Goal: Task Accomplishment & Management: Manage account settings

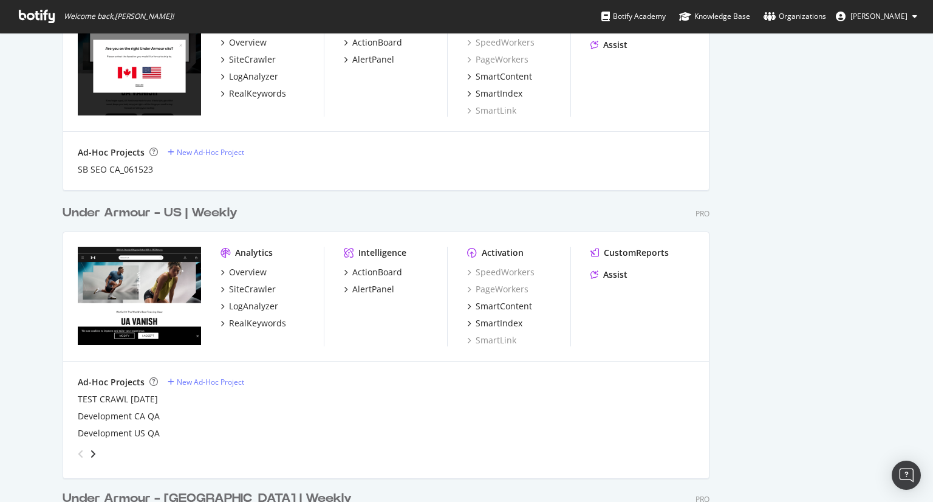
scroll to position [1215, 0]
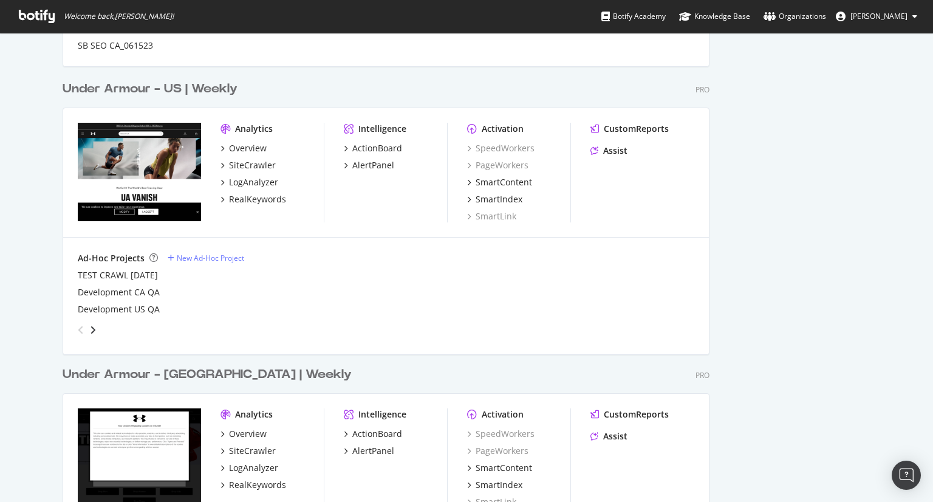
click at [210, 89] on div "Under Armour - US | Weekly" at bounding box center [150, 89] width 175 height 18
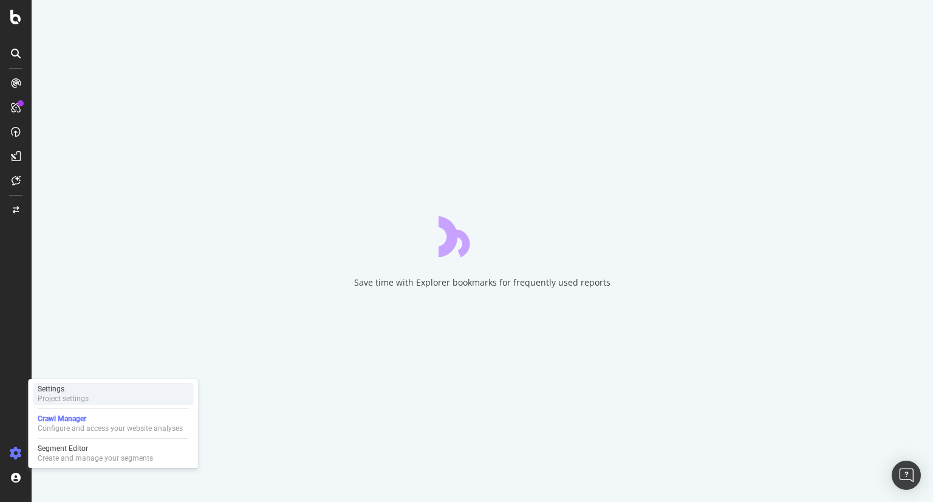
click at [93, 394] on div "Settings Project settings" at bounding box center [113, 394] width 160 height 22
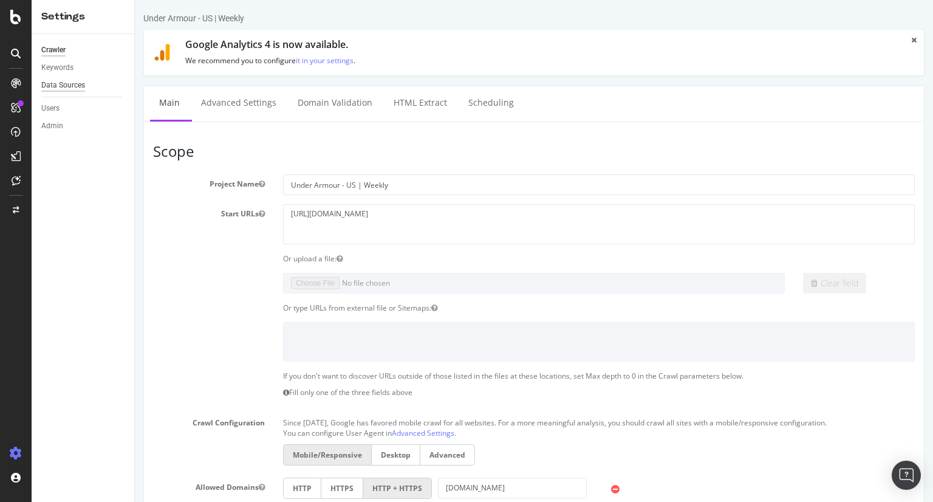
click at [58, 87] on div "Data Sources" at bounding box center [63, 85] width 44 height 13
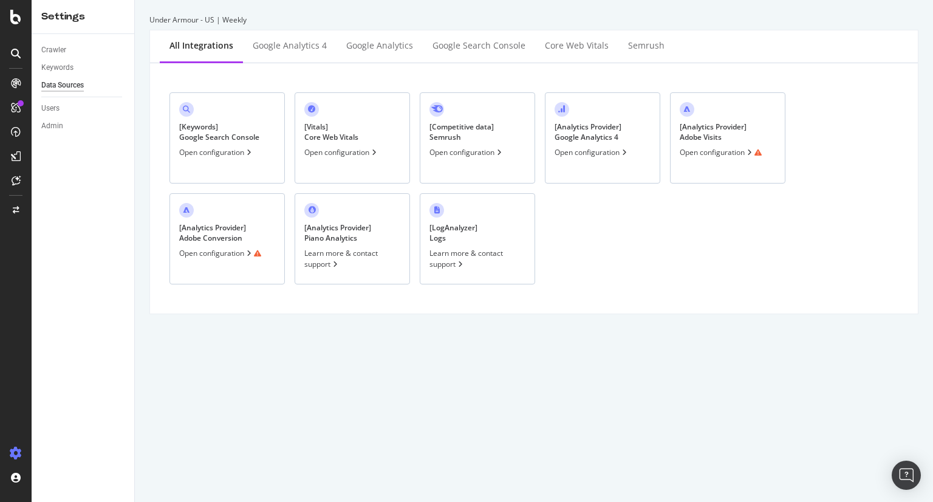
click at [576, 158] on div "[ Analytics Provider ] Google Analytics 4 Open configuration" at bounding box center [602, 137] width 115 height 91
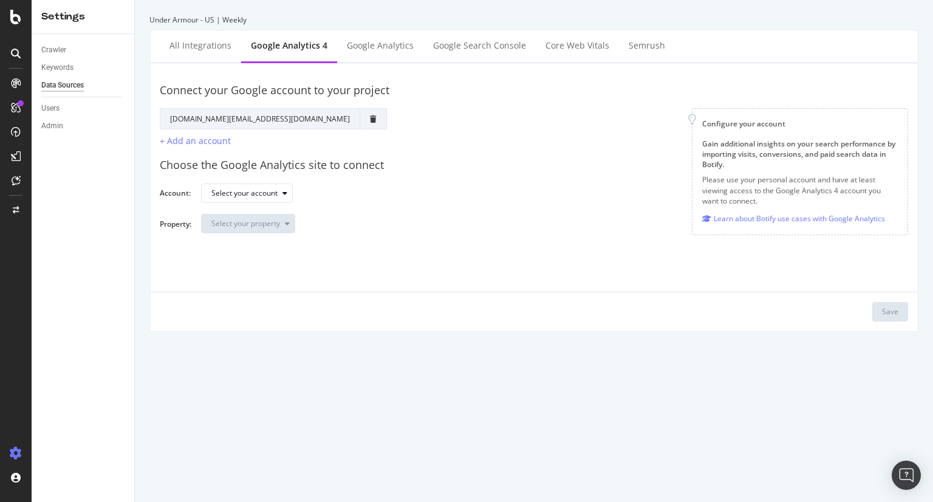
click at [64, 91] on div "Data Sources" at bounding box center [62, 85] width 43 height 13
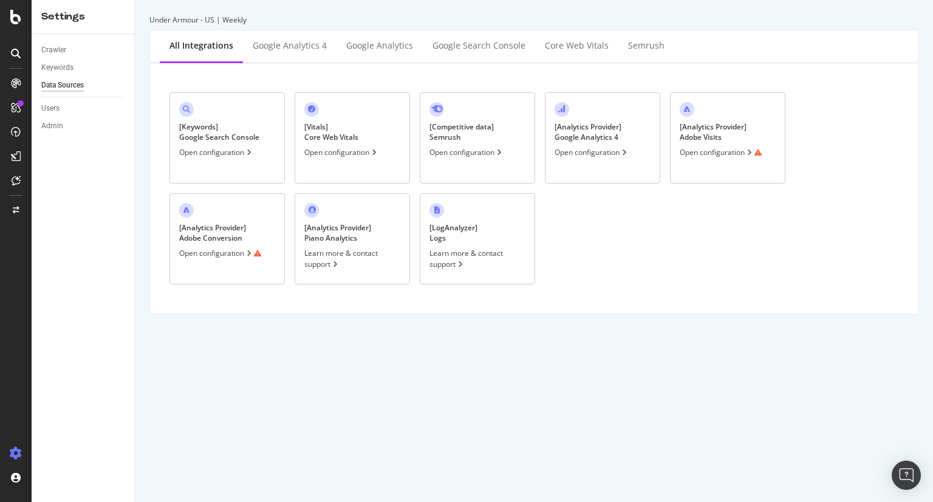
click at [714, 154] on div "Open configuration" at bounding box center [721, 152] width 82 height 10
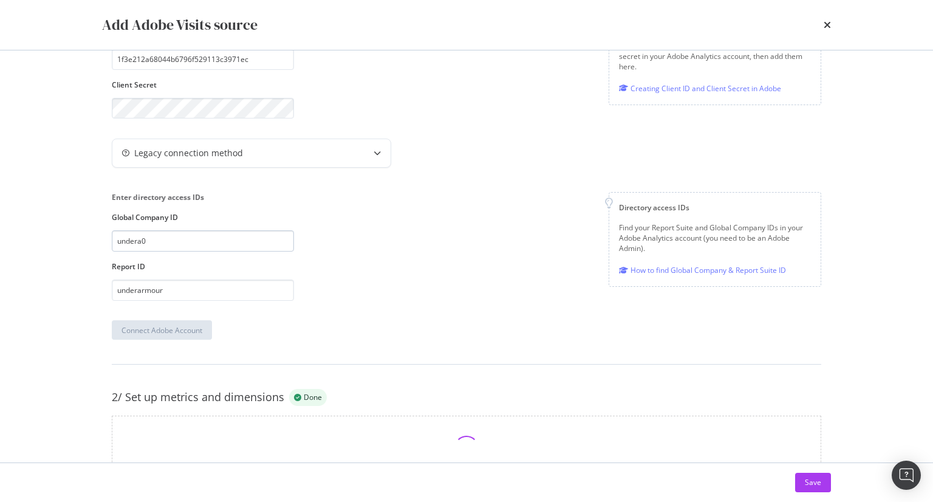
scroll to position [182, 0]
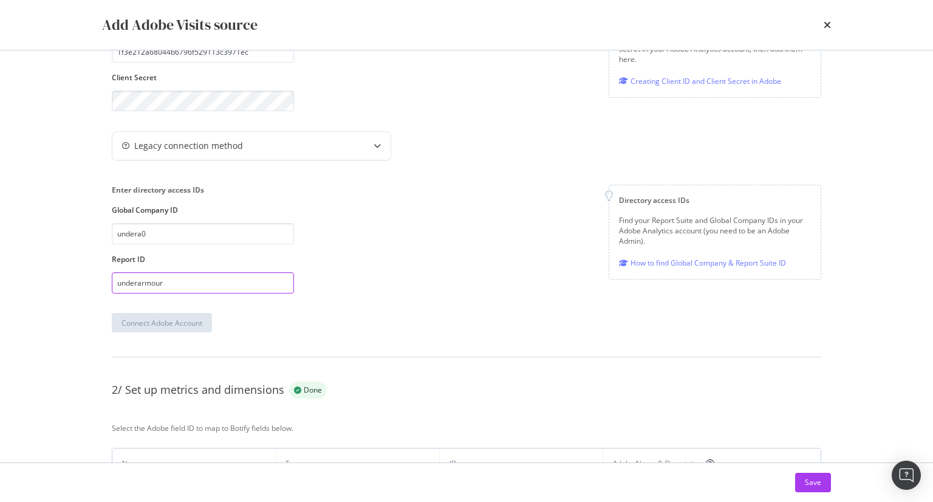
click at [186, 287] on input "underarmour" at bounding box center [203, 282] width 182 height 21
click at [146, 327] on div "Connect Adobe Account" at bounding box center [161, 323] width 81 height 10
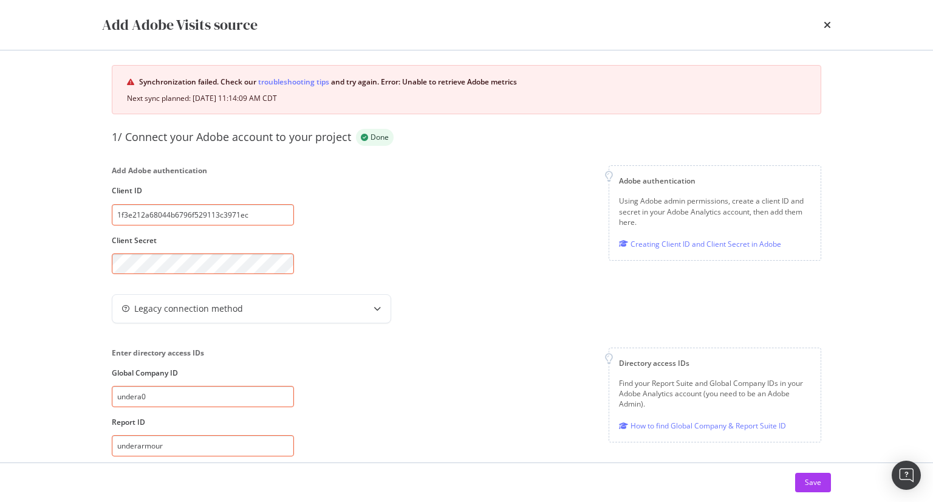
scroll to position [0, 0]
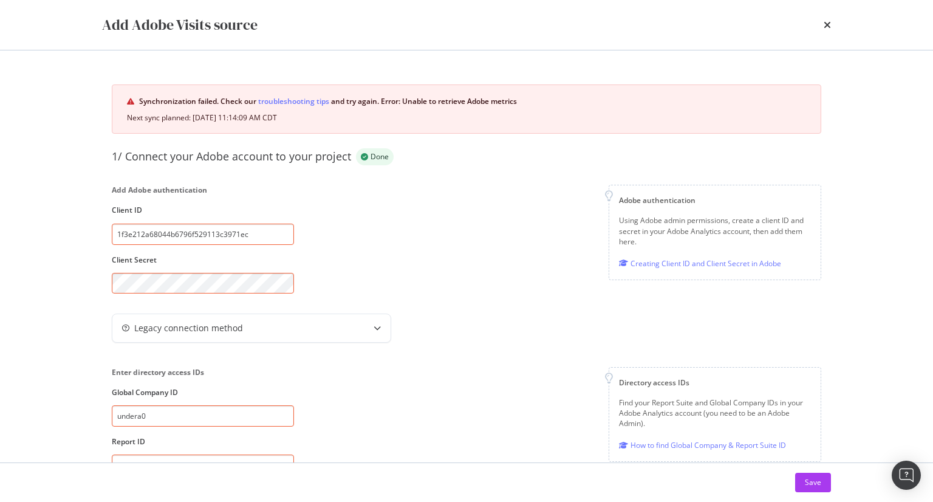
click at [250, 239] on input "1f3e212a68044b6796f529113c3971ec" at bounding box center [203, 234] width 182 height 21
click at [256, 236] on input "1f3e212a68044b6796f529113c3971ec" at bounding box center [203, 234] width 182 height 21
click at [57, 273] on div "Add Adobe Visits source Synchronization failed. Check our troubleshooting tips …" at bounding box center [466, 251] width 933 height 502
click at [36, 262] on div "Add Adobe Visits source Synchronization failed. Check our troubleshooting tips …" at bounding box center [466, 251] width 933 height 502
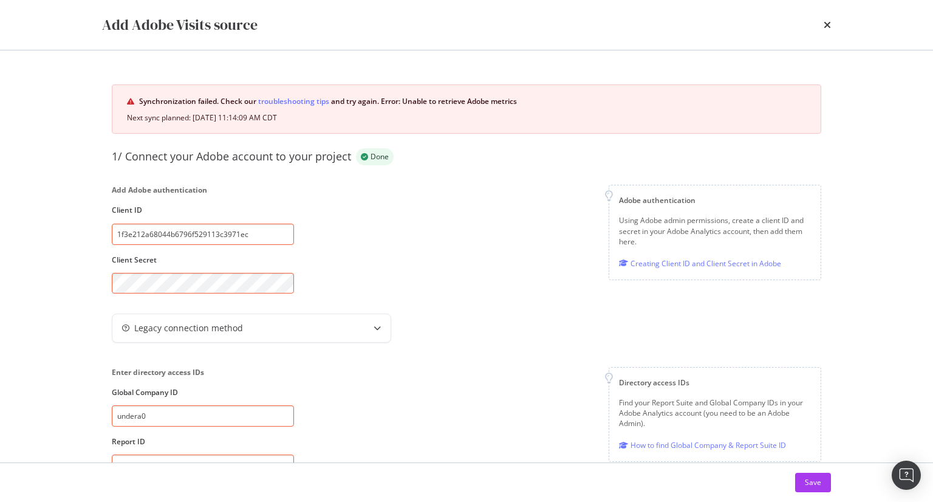
drag, startPoint x: 440, startPoint y: 304, endPoint x: 408, endPoint y: 313, distance: 33.1
click at [437, 304] on div "1/ Connect your Adobe account to your project Done Add Adobe authentication Cli…" at bounding box center [467, 361] width 710 height 427
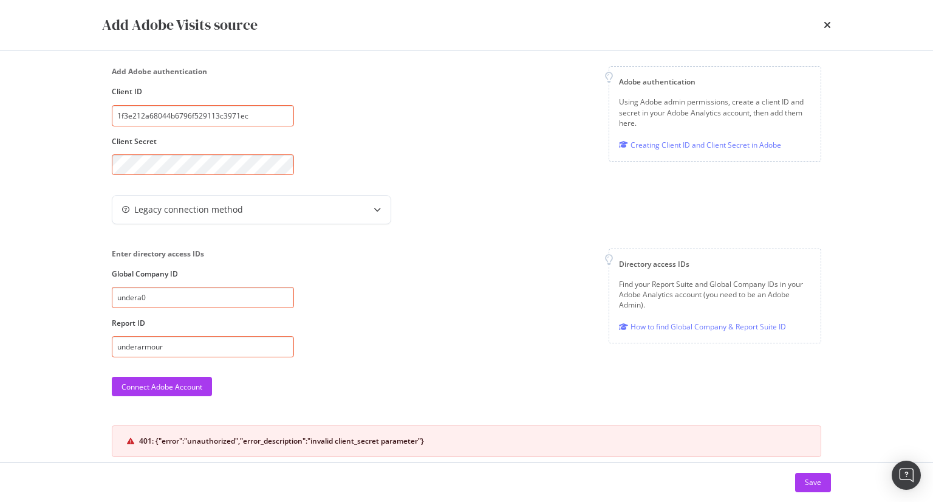
scroll to position [121, 0]
click at [153, 383] on div "Connect Adobe Account" at bounding box center [161, 383] width 81 height 10
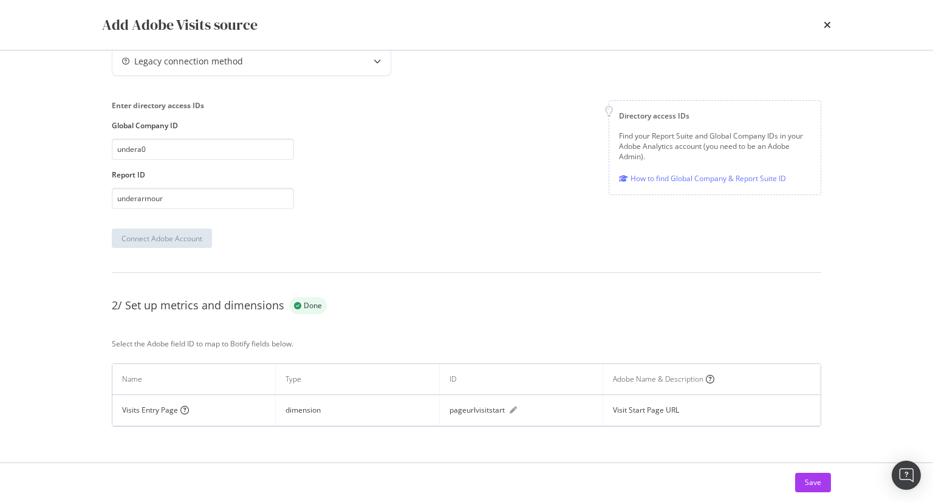
scroll to position [269, 0]
click at [242, 194] on input "underarmour" at bounding box center [203, 196] width 182 height 21
click at [187, 231] on div "Connect Adobe Account" at bounding box center [161, 236] width 81 height 10
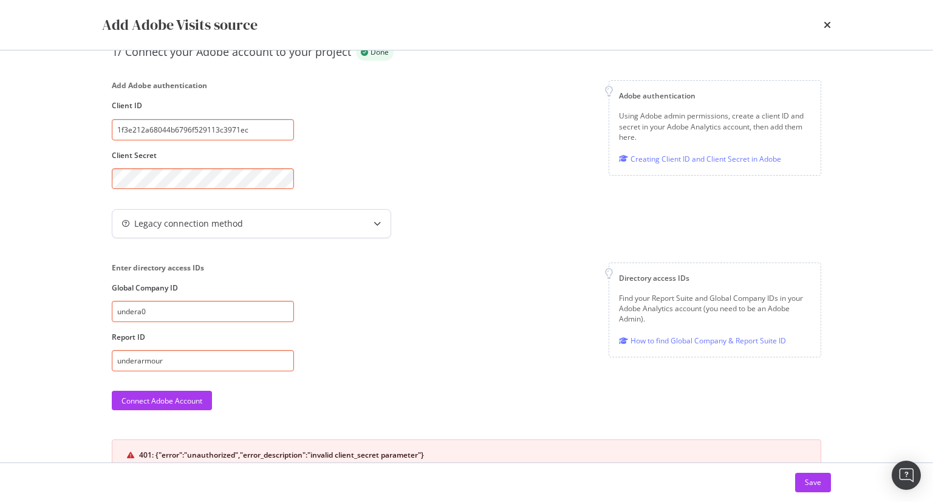
scroll to position [86, 0]
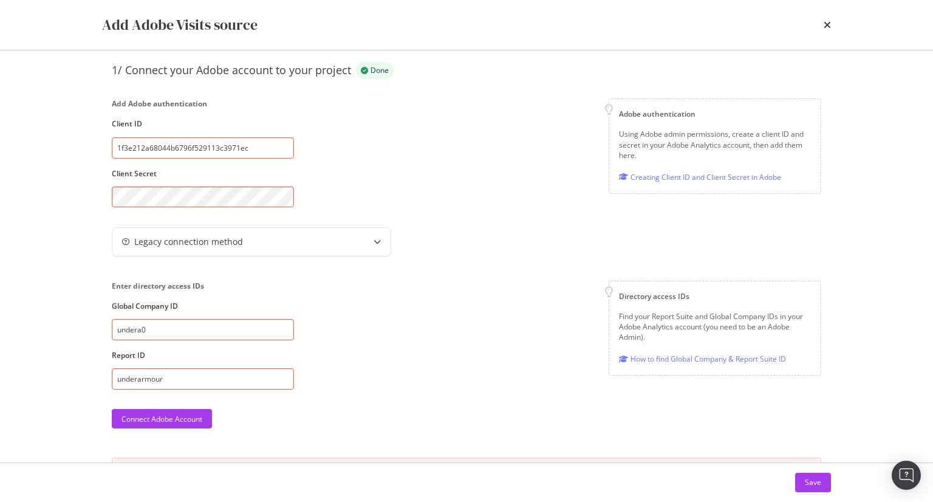
click at [0, 501] on com-1password-button at bounding box center [0, 502] width 0 height 0
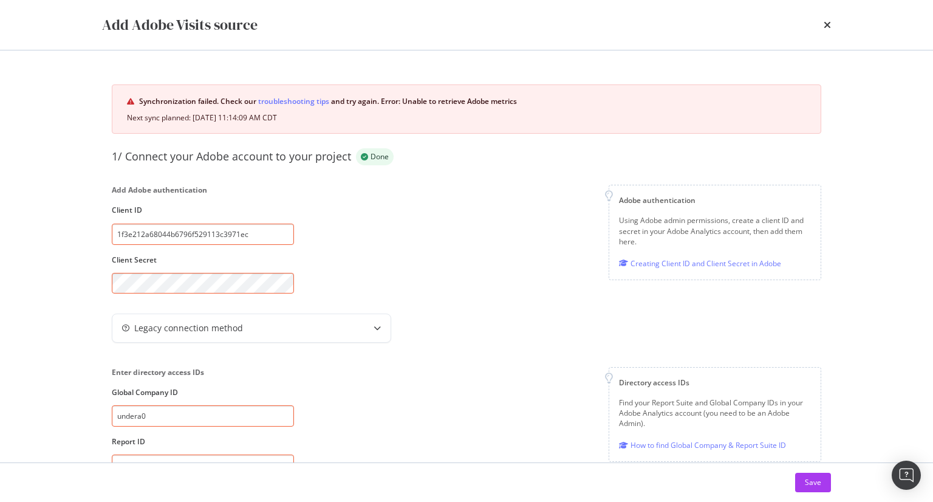
click at [372, 272] on div "Add Adobe authentication Client ID 1f3e212a68044b6796f529113c3971ec Client Secr…" at bounding box center [467, 239] width 710 height 109
click at [65, 258] on div "Add Adobe Visits source Synchronization failed. Check our troubleshooting tips …" at bounding box center [466, 251] width 933 height 502
click at [29, 264] on div "Add Adobe Visits source Synchronization failed. Check our troubleshooting tips …" at bounding box center [466, 251] width 933 height 502
click at [465, 313] on div "Legacy connection method" at bounding box center [467, 330] width 710 height 34
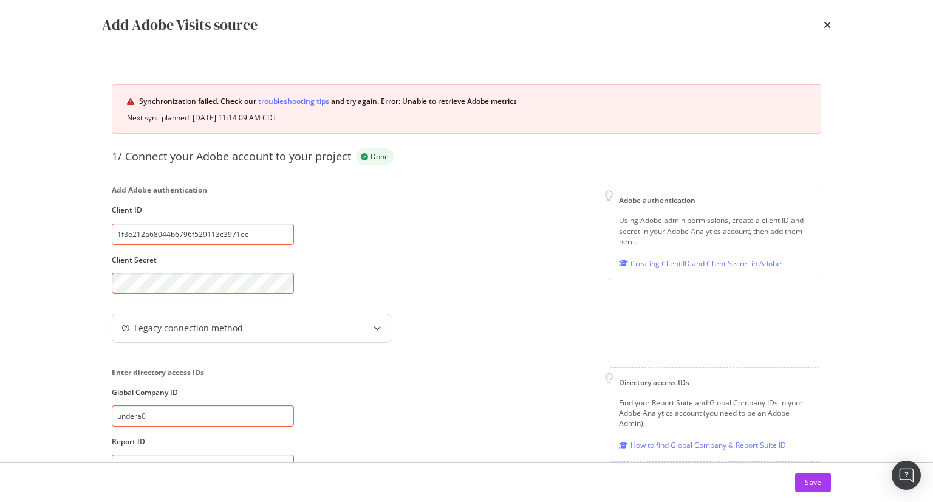
click at [330, 326] on div "Legacy connection method" at bounding box center [227, 328] width 230 height 12
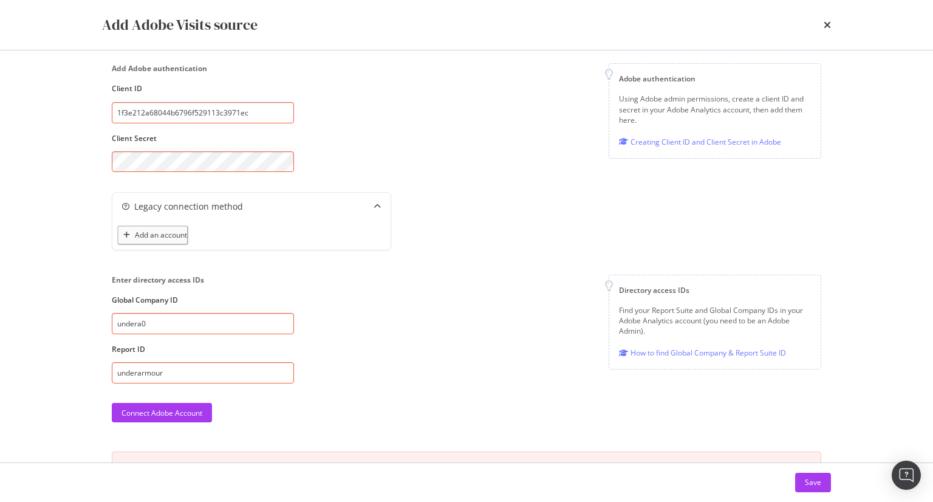
scroll to position [243, 0]
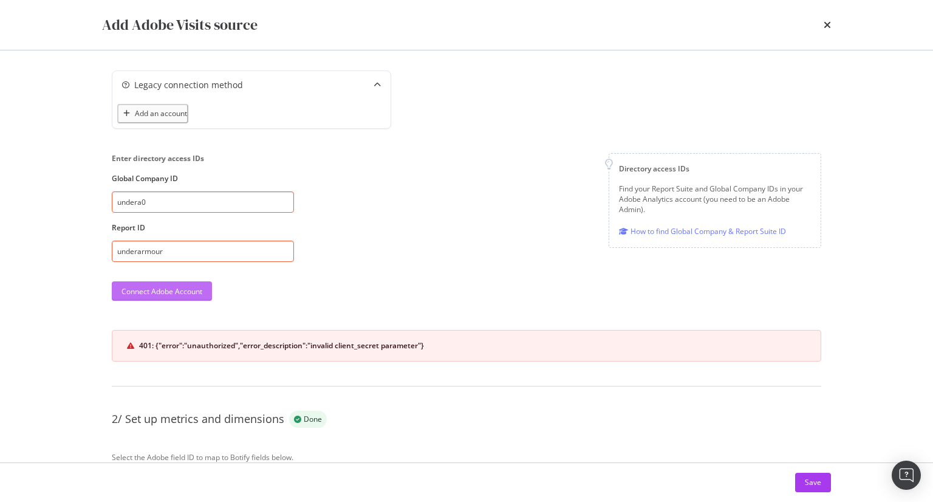
click at [180, 287] on div "Connect Adobe Account" at bounding box center [161, 291] width 81 height 10
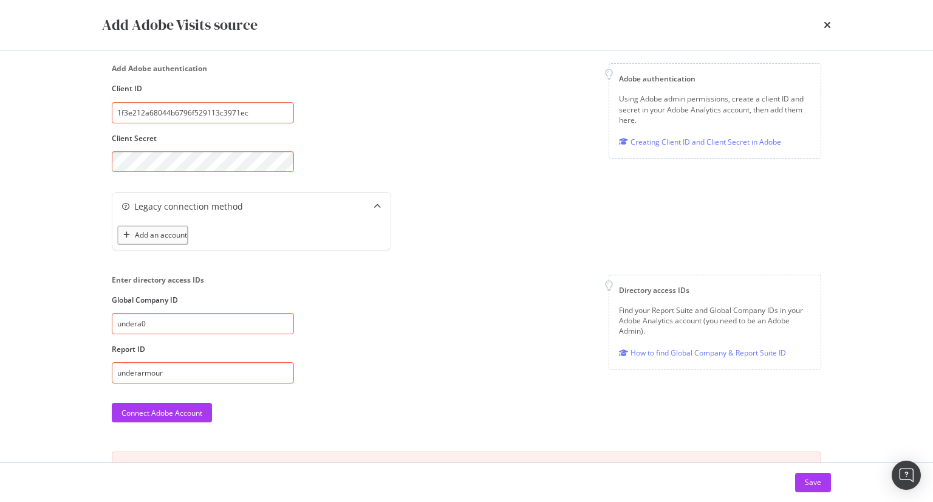
scroll to position [0, 0]
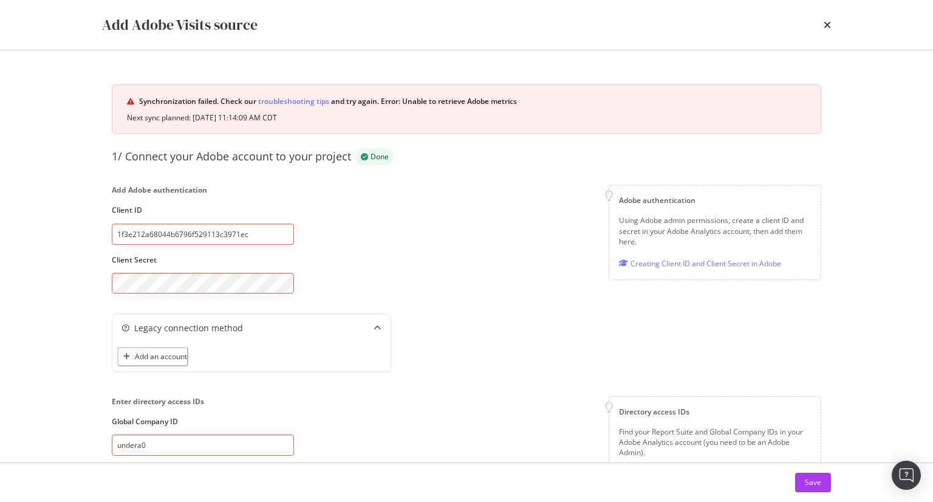
click at [0, 252] on div "Add Adobe Visits source Synchronization failed. Check our troubleshooting tips …" at bounding box center [466, 251] width 933 height 502
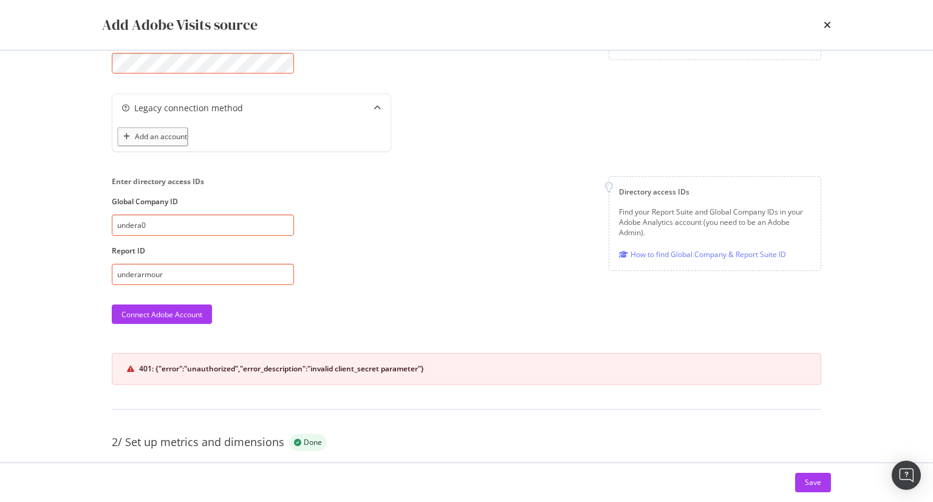
scroll to position [243, 0]
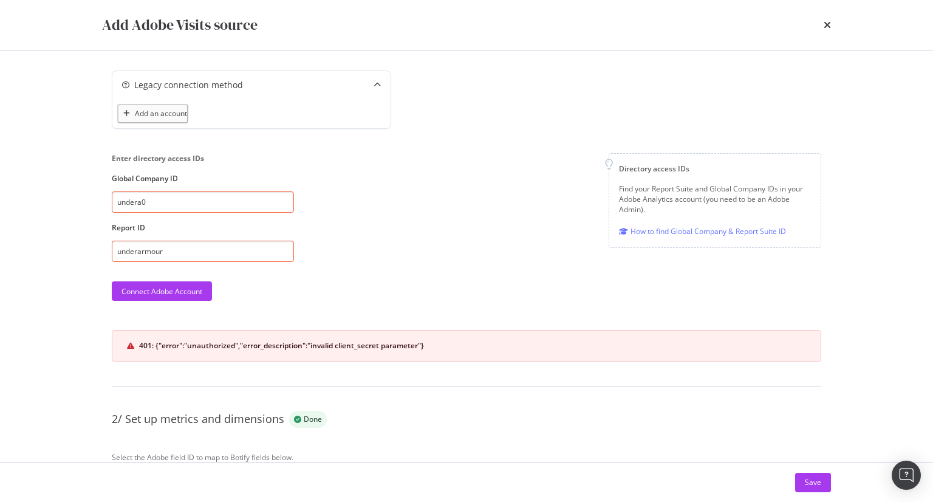
drag, startPoint x: 117, startPoint y: 205, endPoint x: 61, endPoint y: 198, distance: 56.3
click at [61, 198] on div "Add Adobe Visits source Synchronization failed. Check our troubleshooting tips …" at bounding box center [466, 251] width 933 height 502
drag, startPoint x: 115, startPoint y: 251, endPoint x: 68, endPoint y: 242, distance: 48.1
click at [67, 242] on div "Add Adobe Visits source Synchronization failed. Check our troubleshooting tips …" at bounding box center [466, 251] width 933 height 502
click at [172, 284] on div "Connect Adobe Account" at bounding box center [161, 291] width 81 height 18
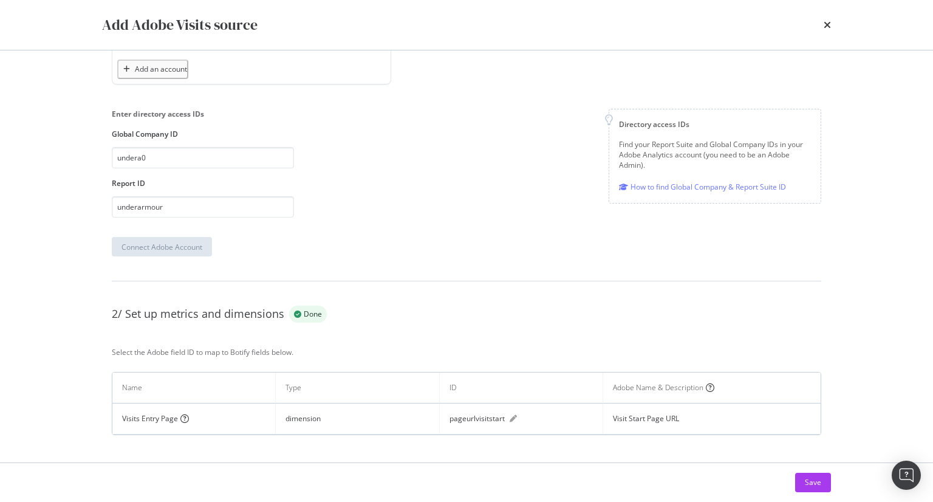
scroll to position [298, 0]
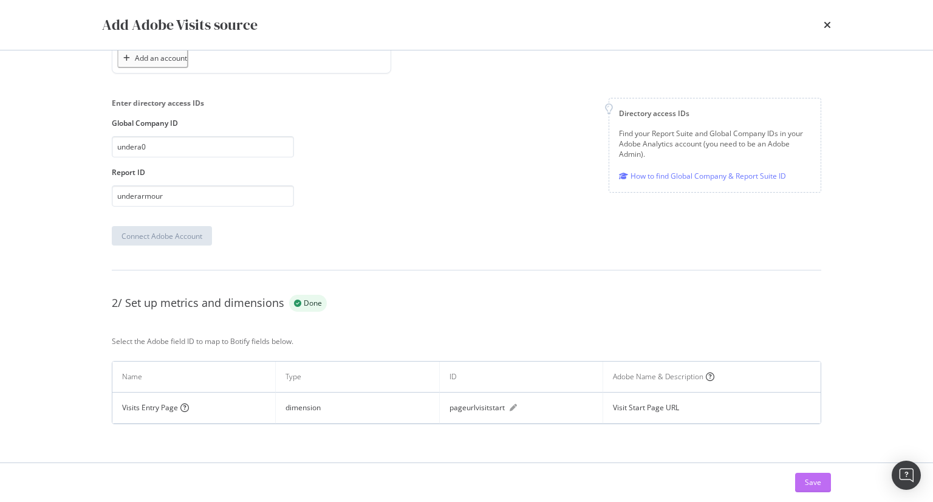
click at [803, 484] on button "Save" at bounding box center [813, 482] width 36 height 19
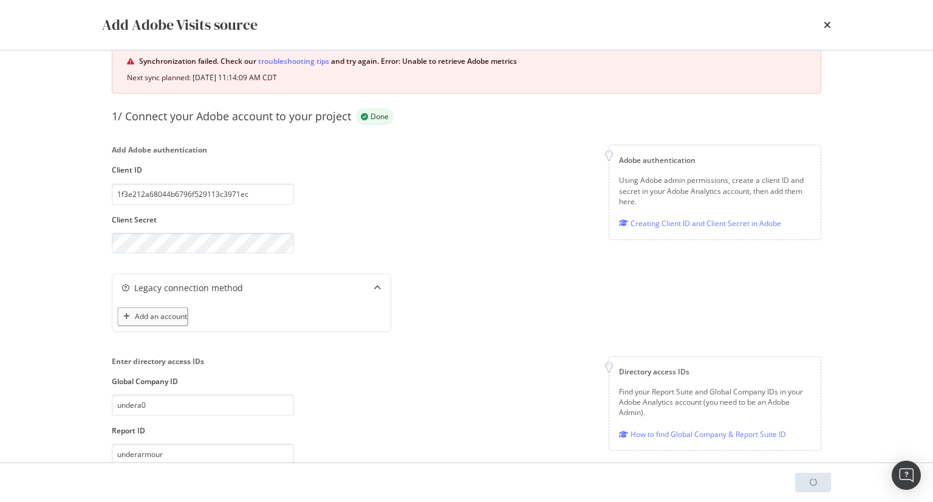
scroll to position [61, 0]
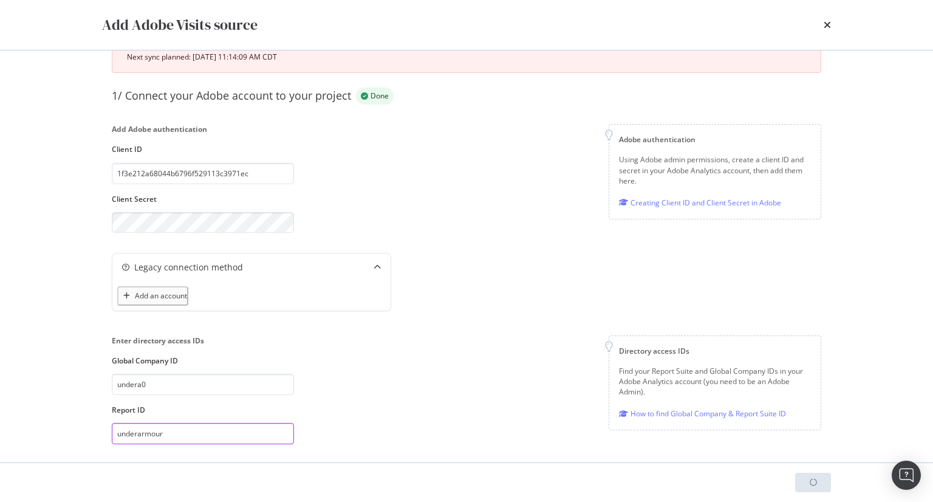
click at [179, 438] on input "underarmour" at bounding box center [203, 433] width 182 height 21
click at [189, 434] on input "underarmou" at bounding box center [203, 433] width 182 height 21
type input "underarmour"
click at [214, 297] on div "Add an account" at bounding box center [251, 295] width 278 height 29
click at [156, 267] on div "Legacy connection method" at bounding box center [188, 267] width 109 height 12
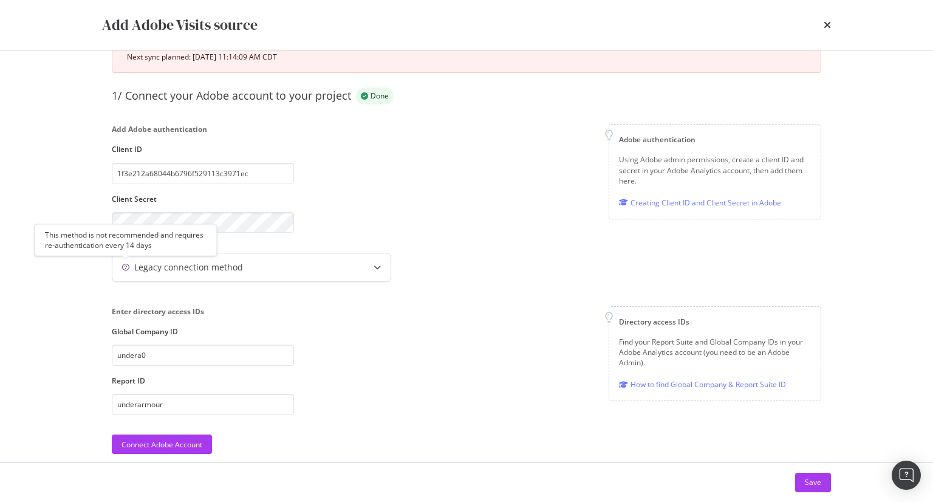
click at [126, 267] on icon "modal" at bounding box center [125, 267] width 7 height 7
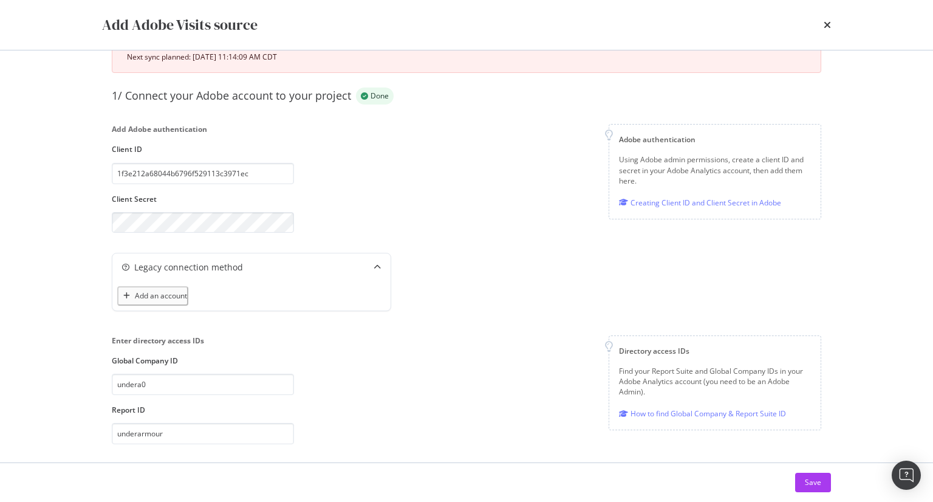
click at [0, 0] on div at bounding box center [0, 0] width 0 height 0
click at [203, 306] on div "Add an account" at bounding box center [251, 295] width 278 height 29
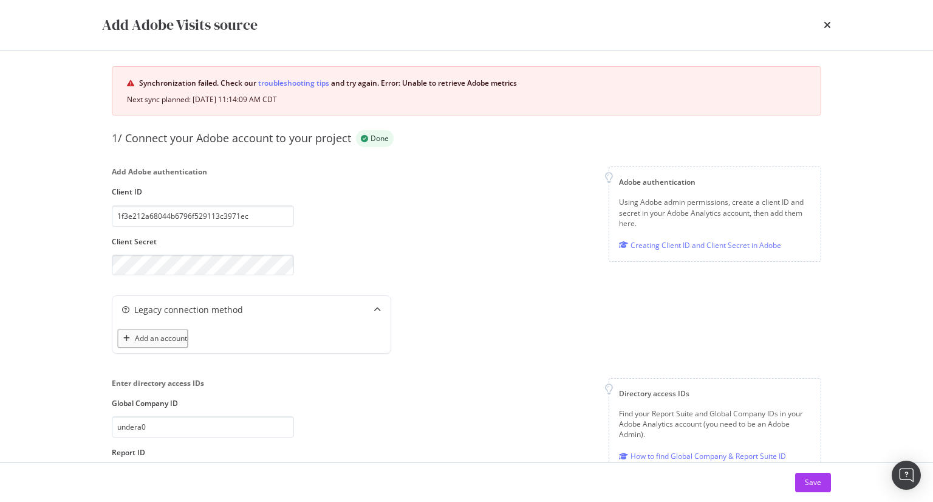
scroll to position [0, 0]
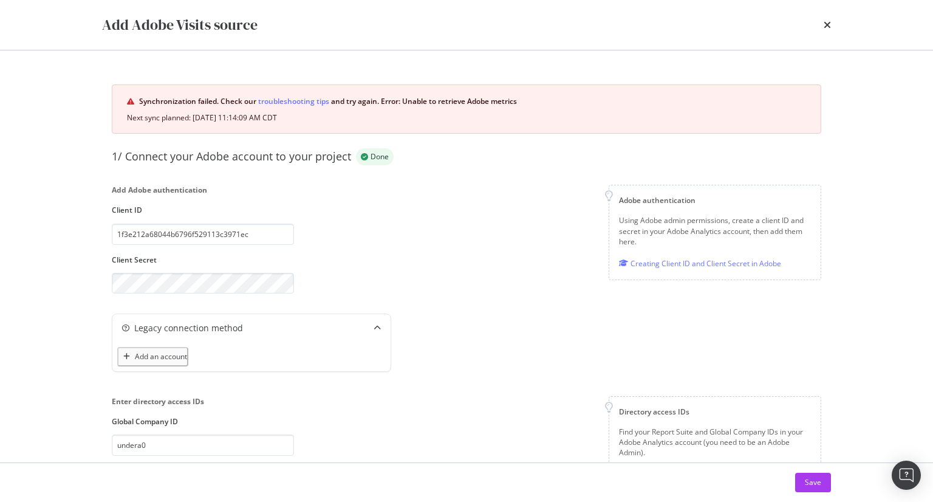
click at [829, 18] on div "times" at bounding box center [827, 25] width 7 height 21
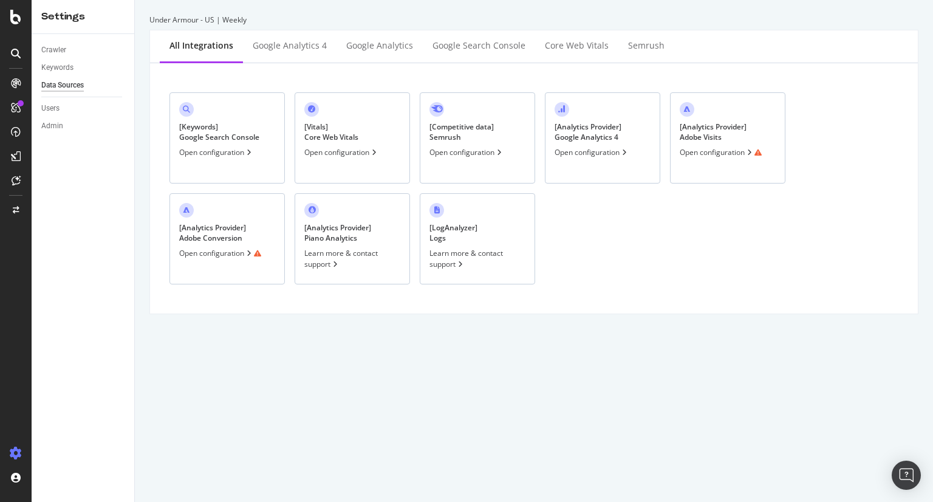
click at [216, 251] on div "Open configuration" at bounding box center [220, 253] width 82 height 10
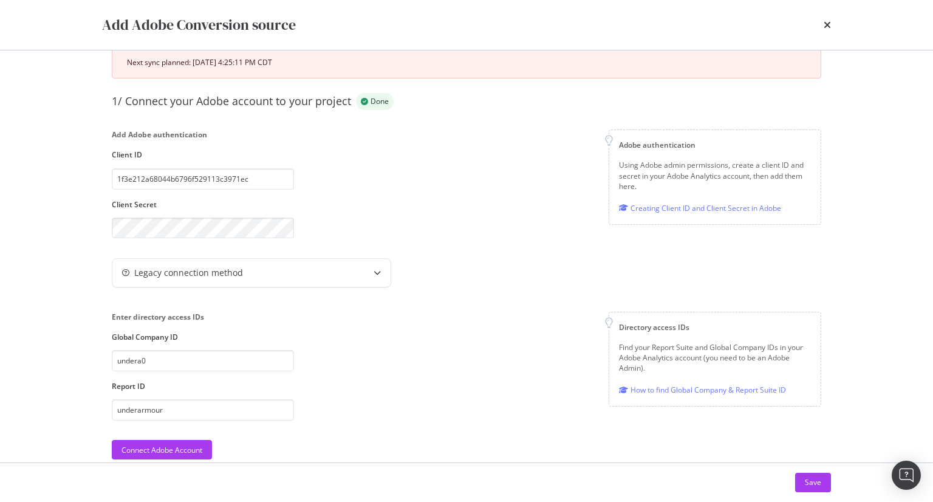
scroll to position [121, 0]
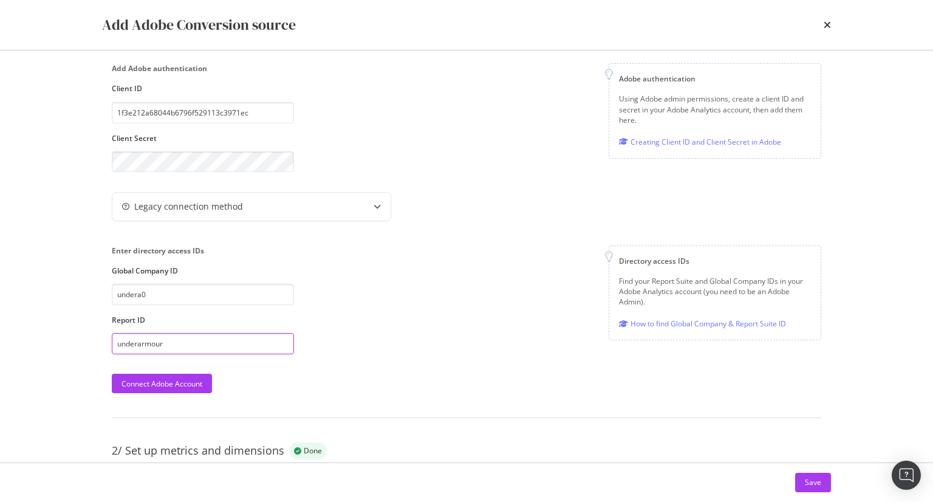
click at [194, 340] on input "underarmour" at bounding box center [203, 343] width 182 height 21
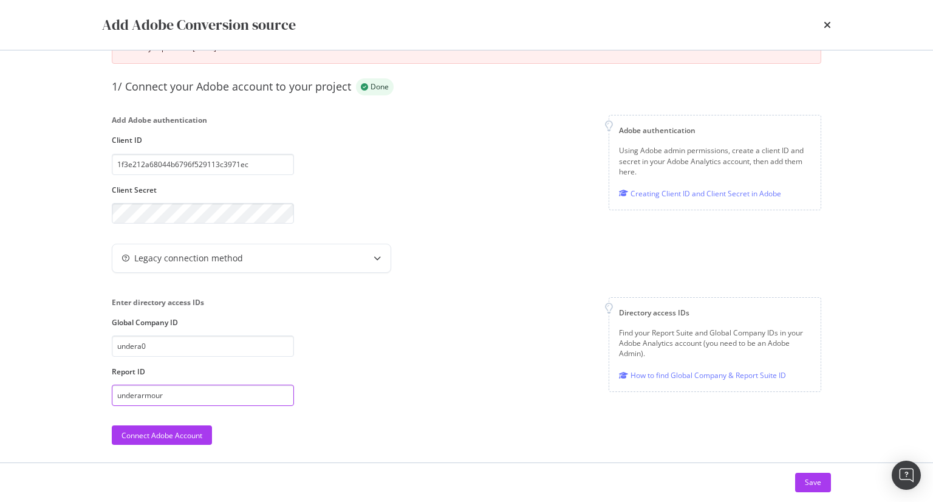
scroll to position [61, 0]
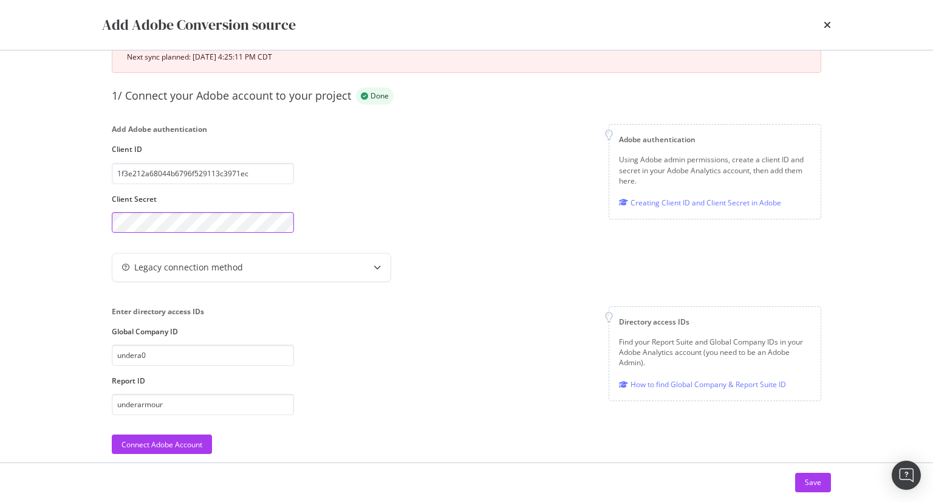
click at [0, 190] on div "Add Adobe Conversion source Synchronization failed. Check our troubleshooting t…" at bounding box center [466, 251] width 933 height 502
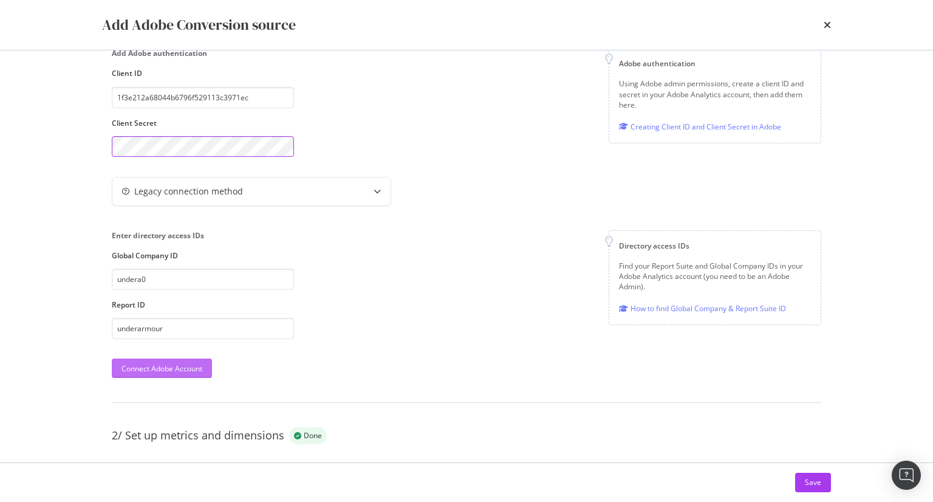
scroll to position [182, 0]
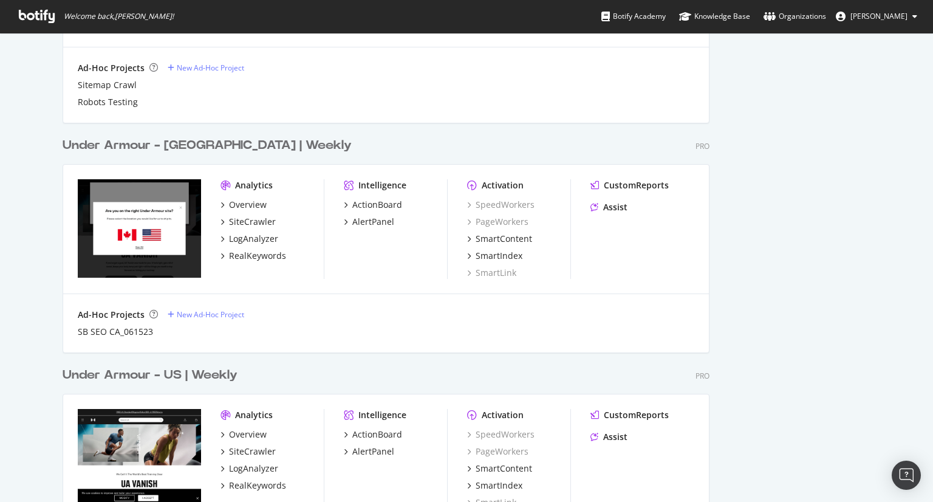
scroll to position [1029, 0]
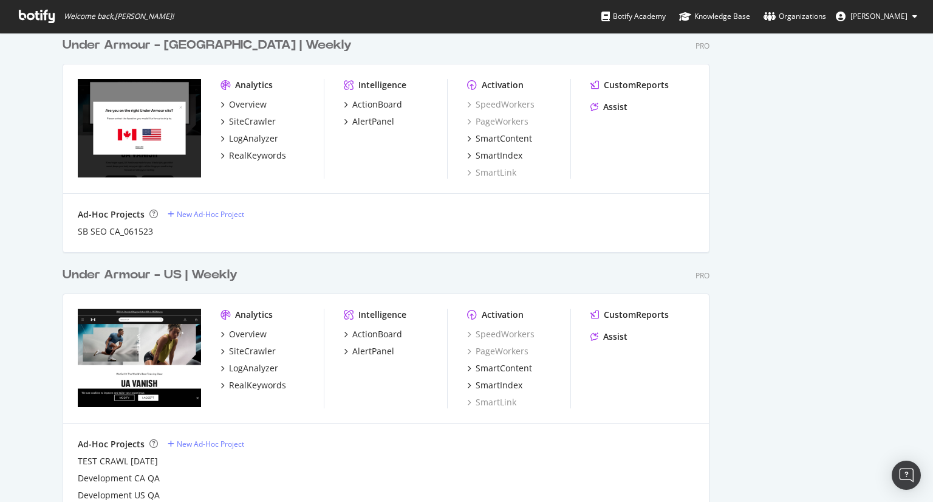
click at [182, 280] on div "Under Armour - US | Weekly" at bounding box center [150, 275] width 175 height 18
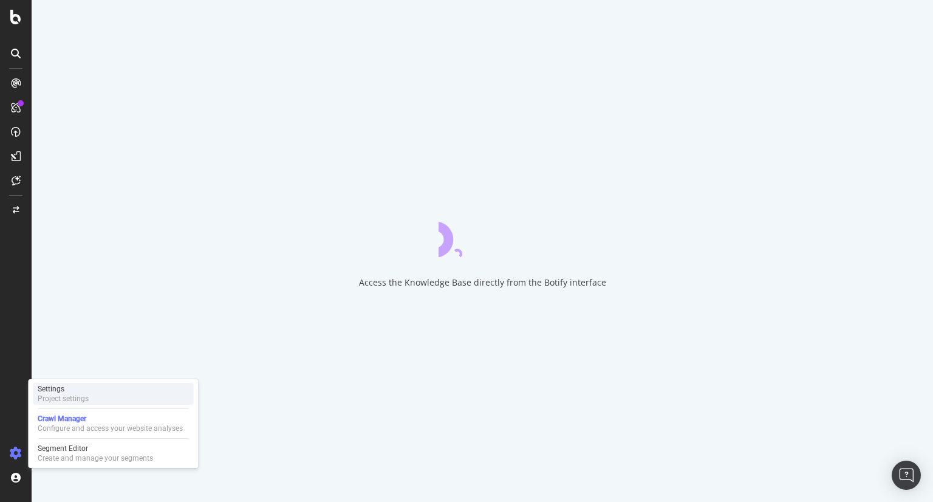
click at [73, 394] on div "Project settings" at bounding box center [63, 399] width 51 height 10
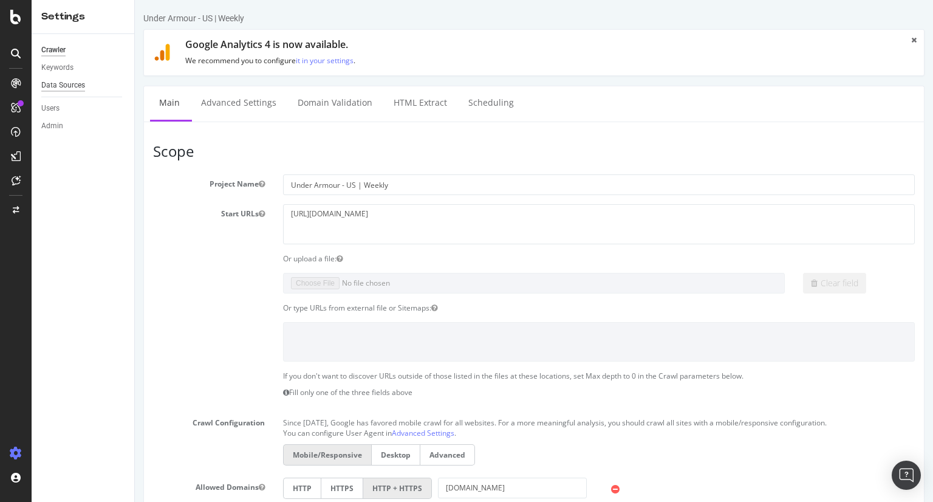
click at [56, 89] on div "Data Sources" at bounding box center [63, 85] width 44 height 13
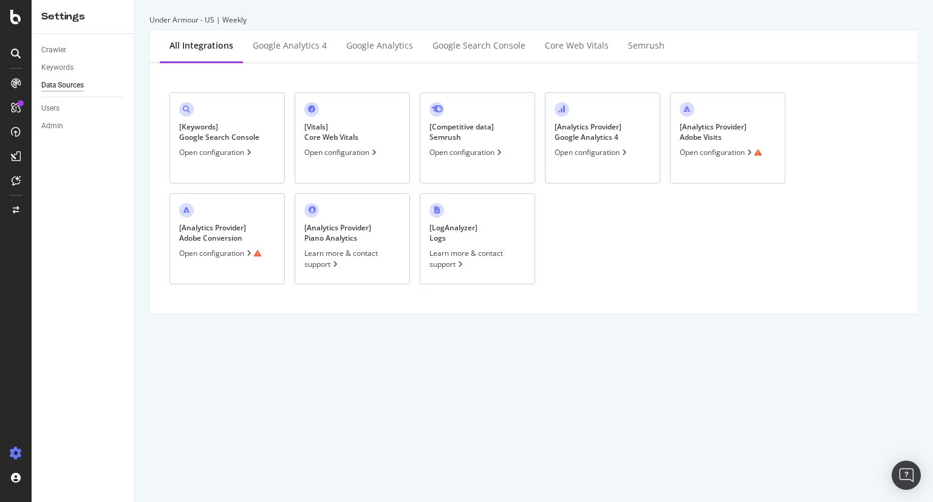
click at [712, 159] on div "[ Analytics Provider ] Adobe Visits Open configuration" at bounding box center [727, 137] width 115 height 91
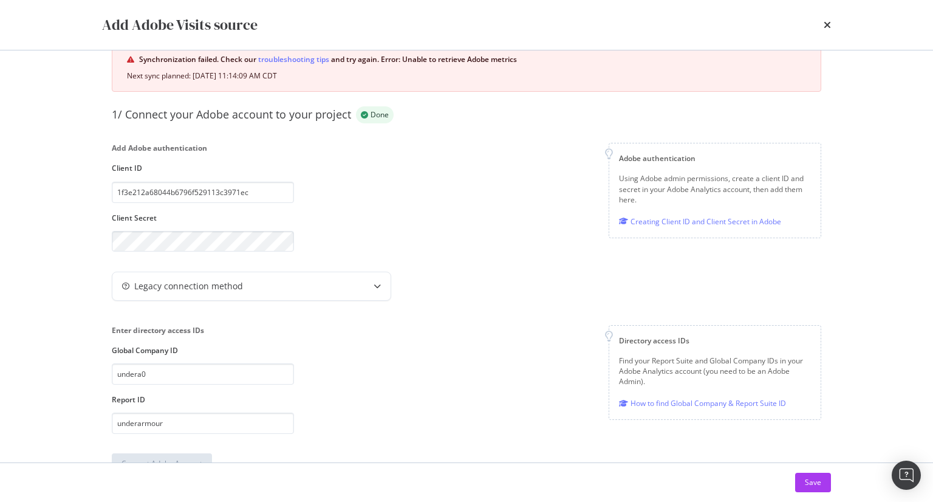
scroll to position [61, 0]
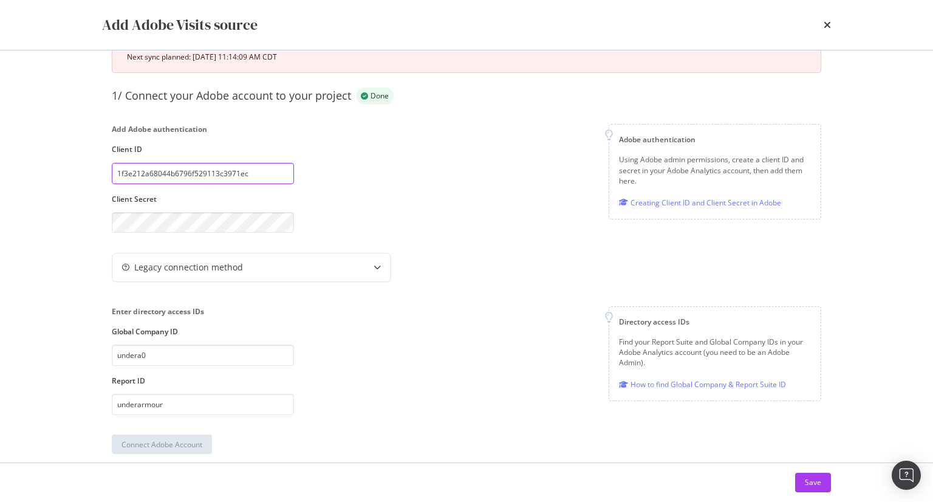
click at [248, 176] on input "1f3e212a68044b6796f529113c3971ec" at bounding box center [203, 173] width 182 height 21
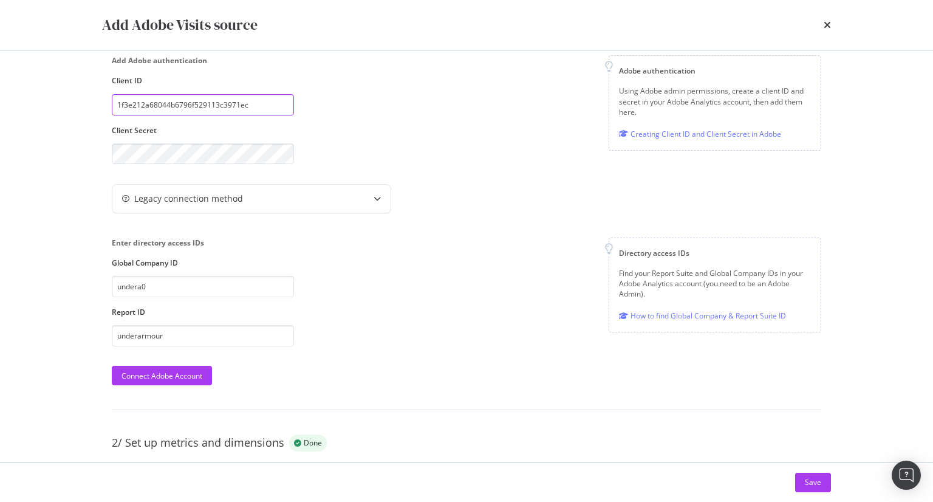
scroll to position [182, 0]
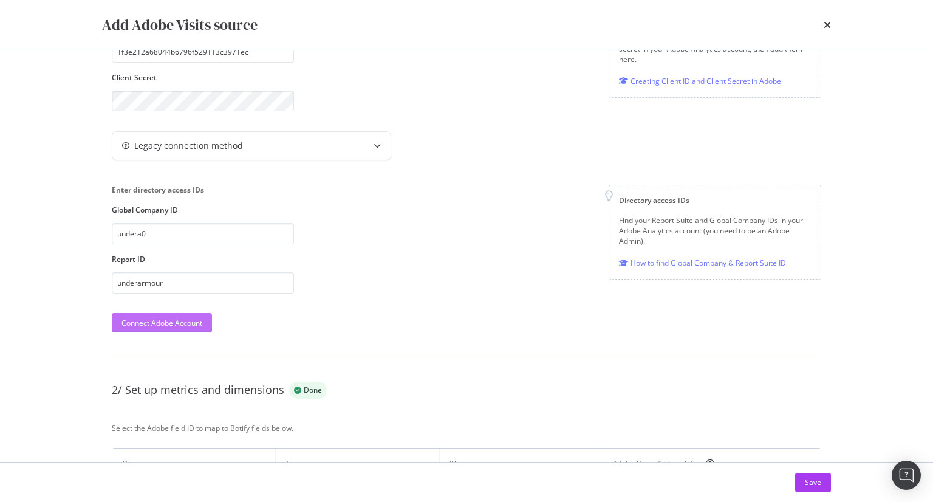
click at [193, 313] on div "Connect Adobe Account" at bounding box center [161, 322] width 81 height 18
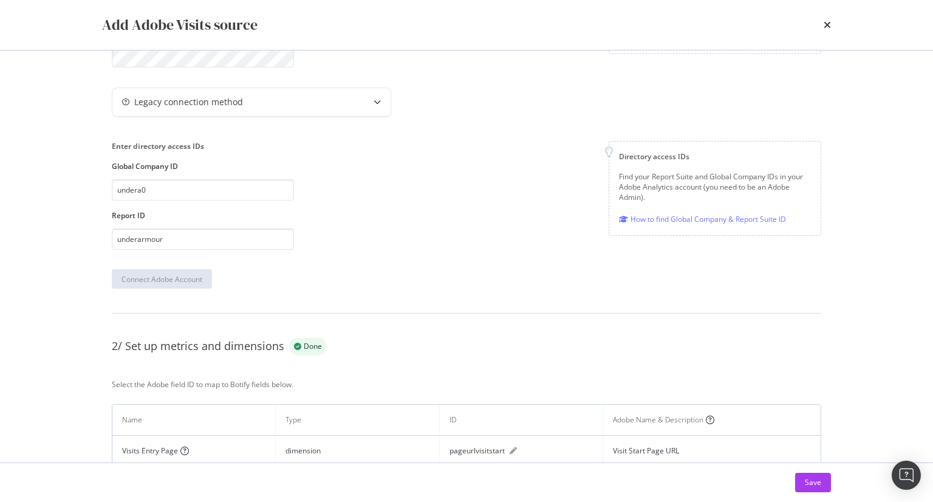
scroll to position [269, 0]
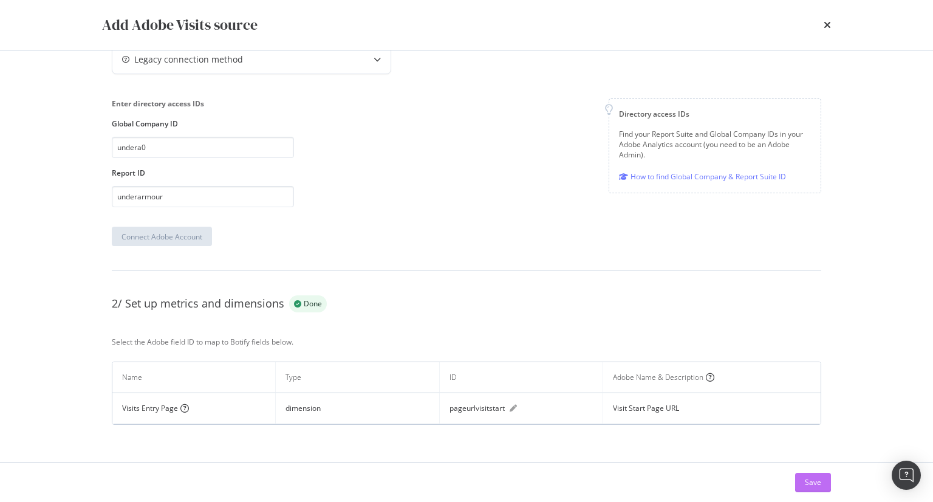
click at [818, 477] on div "Save" at bounding box center [813, 482] width 16 height 10
click at [823, 23] on div "Add Adobe Visits source" at bounding box center [466, 25] width 729 height 21
click at [824, 30] on icon "times" at bounding box center [827, 25] width 7 height 10
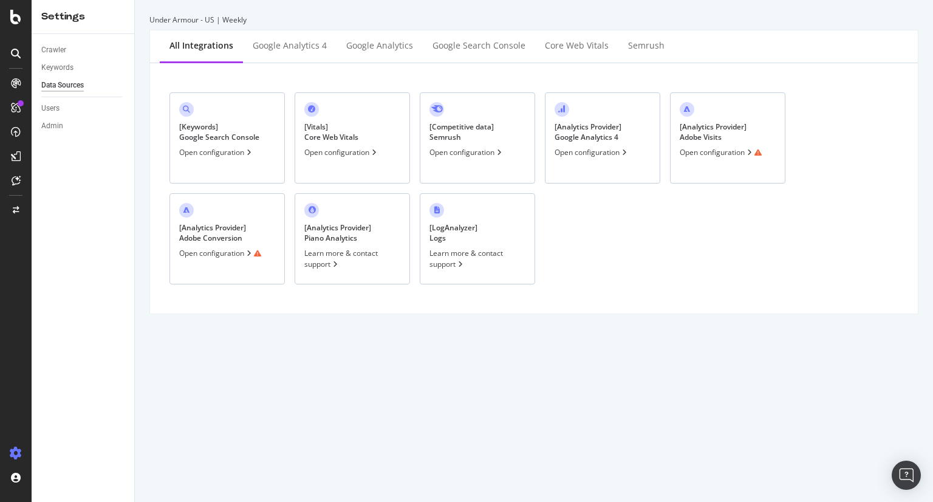
click at [228, 235] on div "[ Analytics Provider ] Adobe Conversion" at bounding box center [212, 232] width 67 height 21
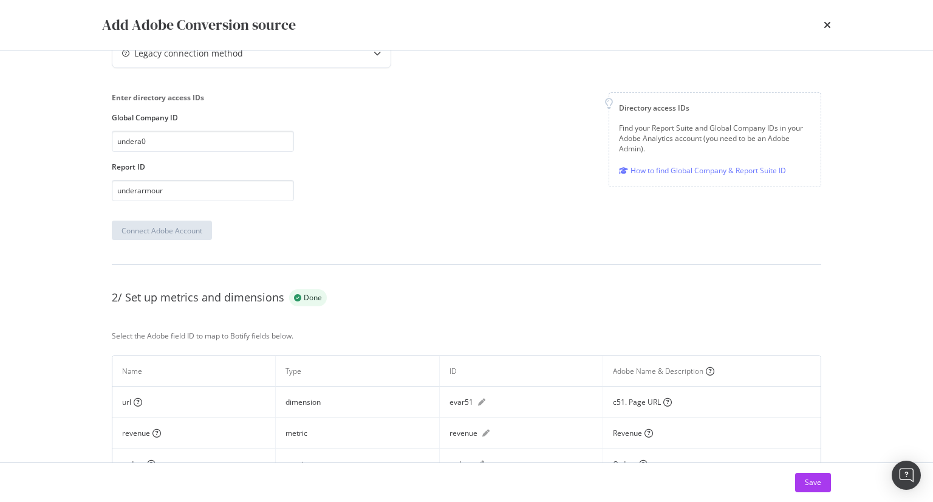
scroll to position [335, 0]
